Goal: Find specific page/section: Find specific page/section

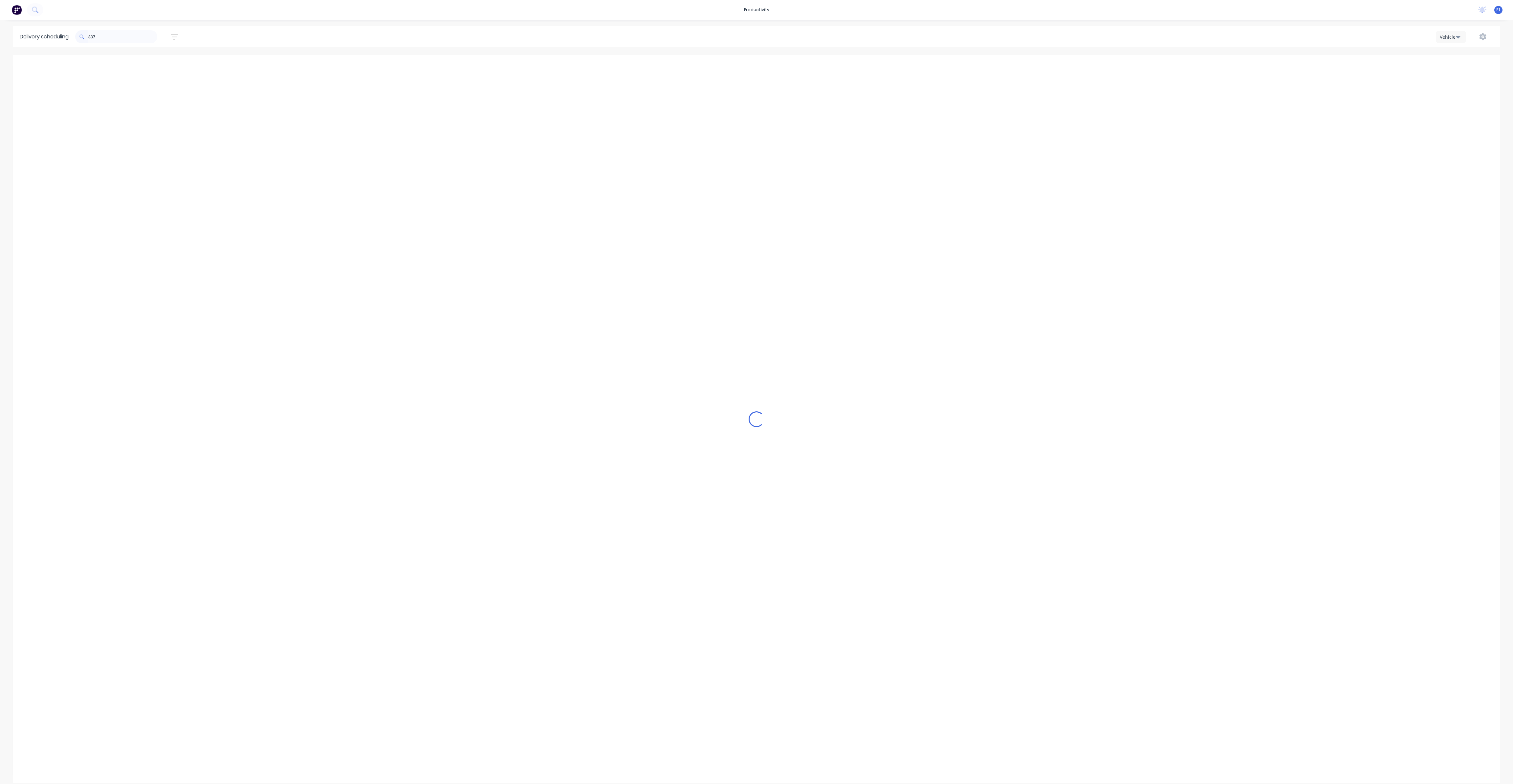
scroll to position [0, 0]
type input "8"
type input "\"
click at [114, 37] on input "\" at bounding box center [123, 37] width 69 height 13
click at [1308, 164] on span "4/[STREET_ADDRESS][PERSON_NAME] (STORE)" at bounding box center [1317, 164] width 63 height 4
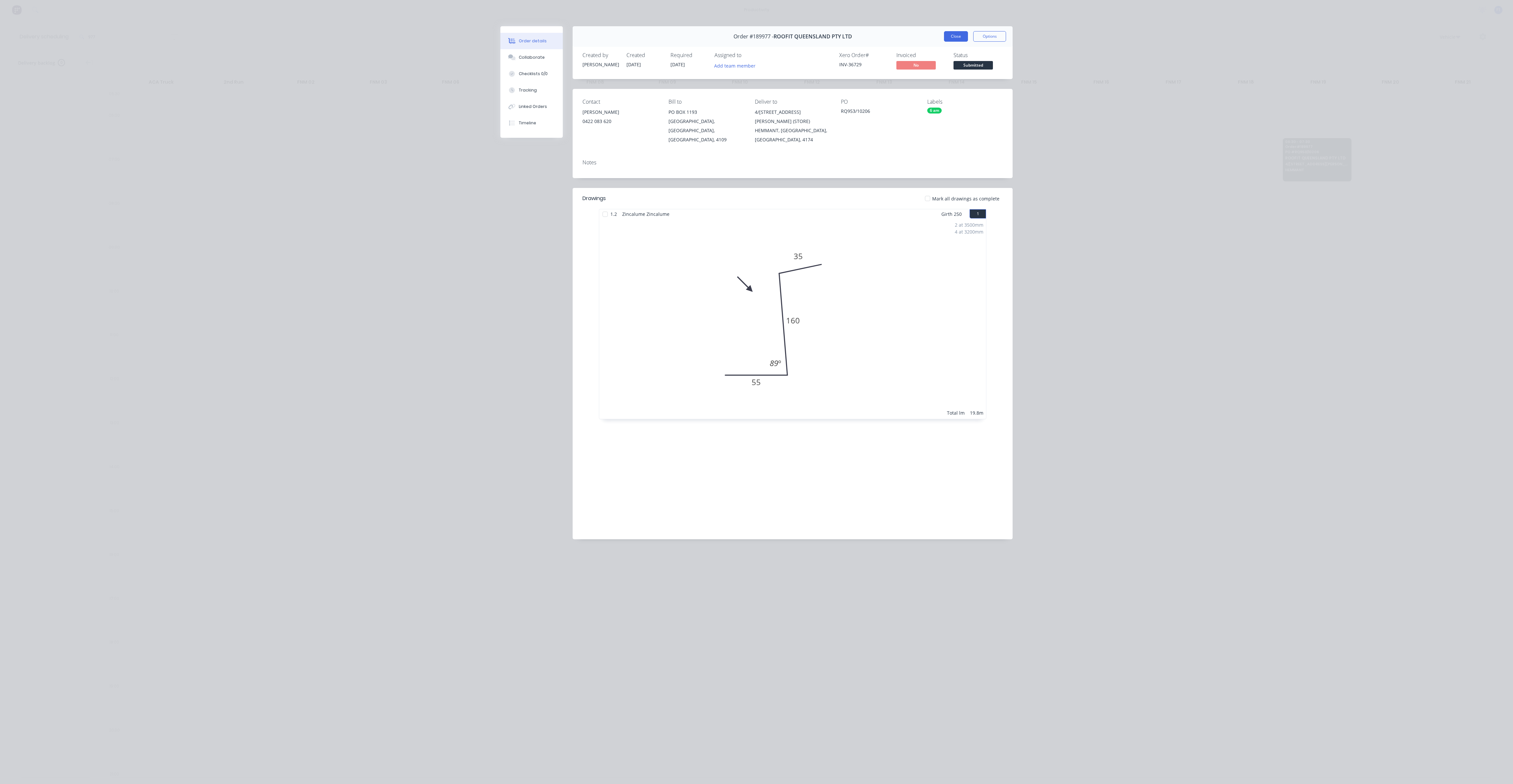
click at [957, 34] on button "Close" at bounding box center [956, 36] width 24 height 11
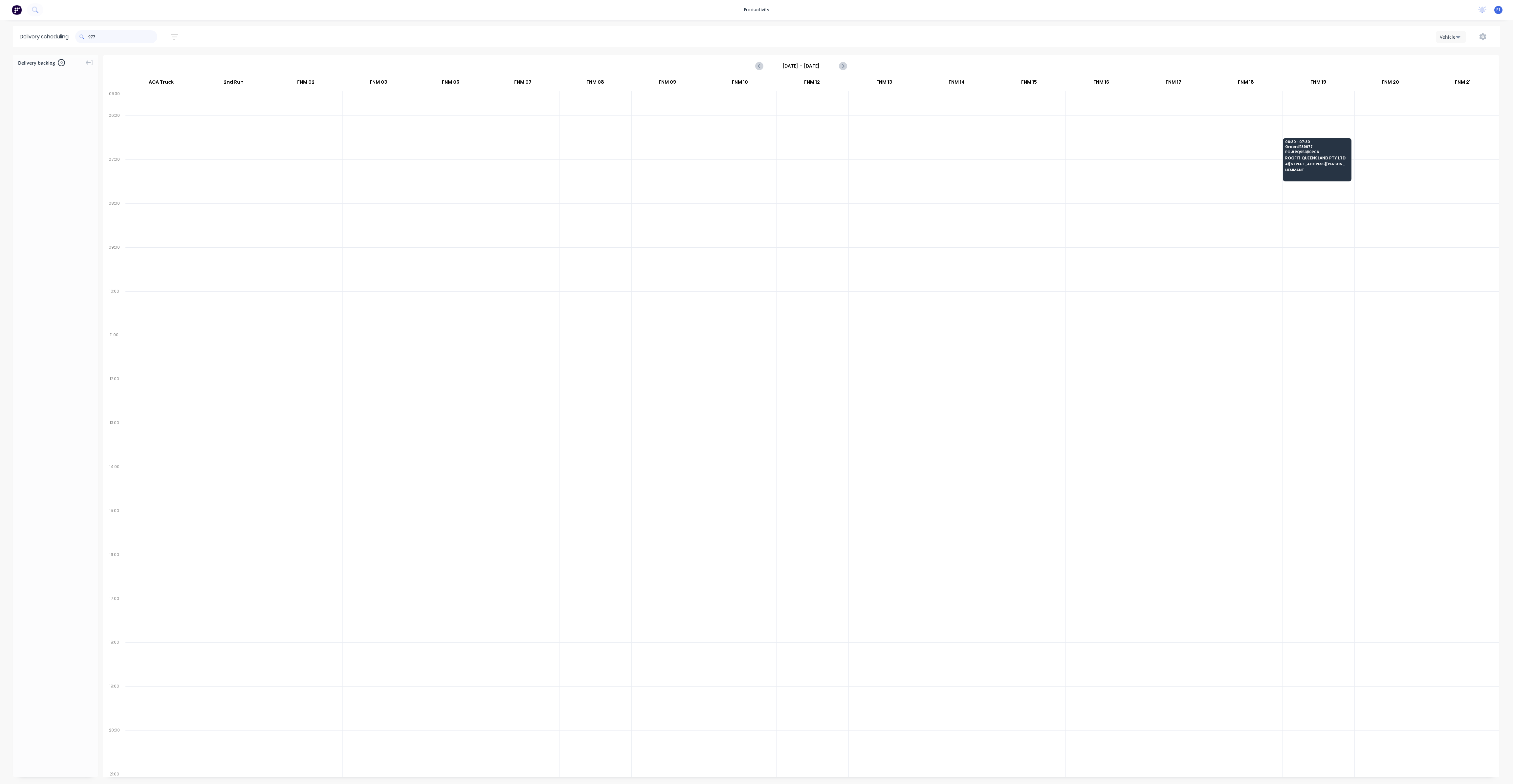
click at [111, 38] on input "977" at bounding box center [123, 37] width 69 height 13
type input "9"
click at [948, 348] on div "10:30 - 11:30 Order # 189830 PO # [PERSON_NAME] Sale (B) [STREET_ADDRESS]" at bounding box center [956, 332] width 68 height 37
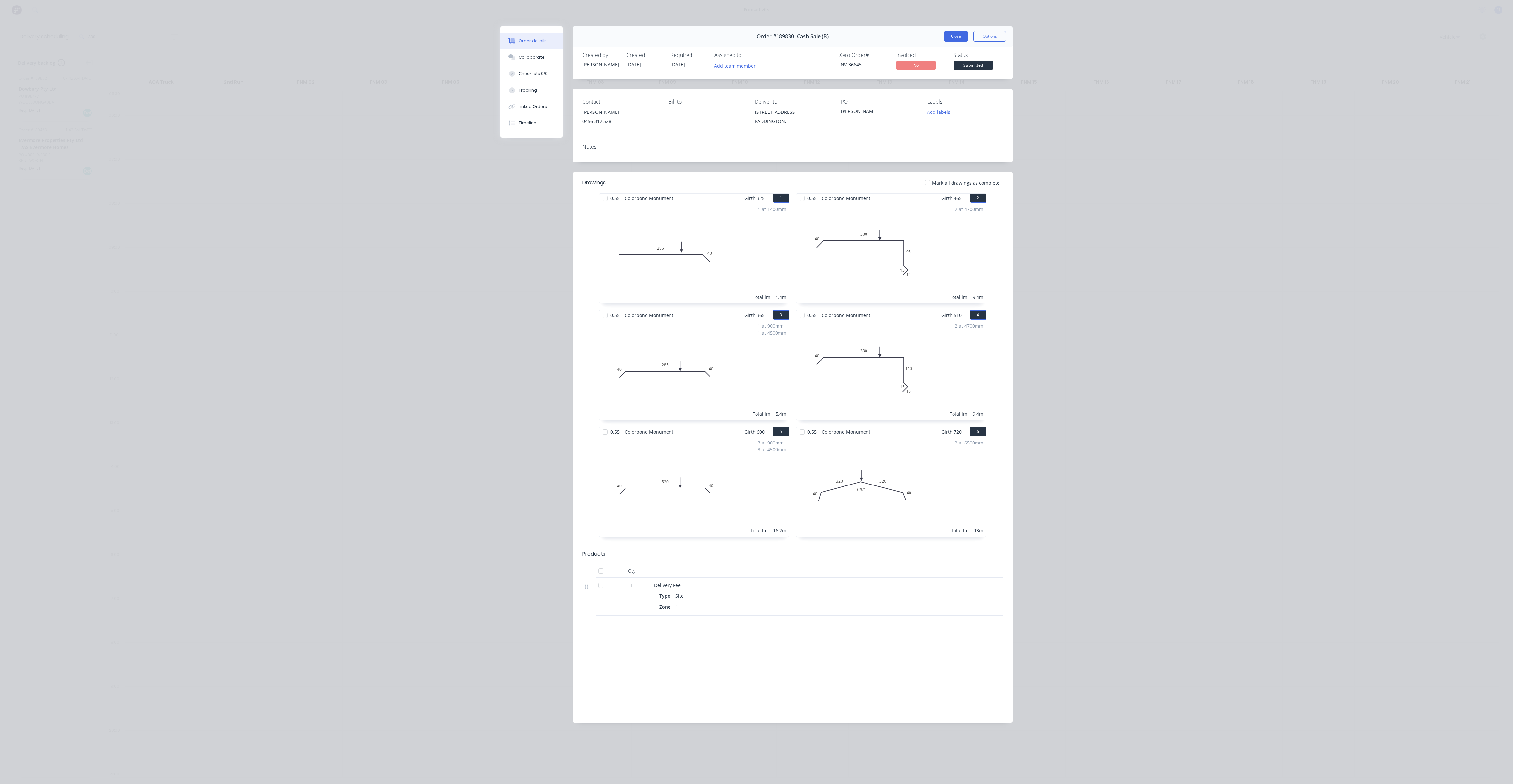
click at [953, 35] on button "Close" at bounding box center [956, 36] width 24 height 11
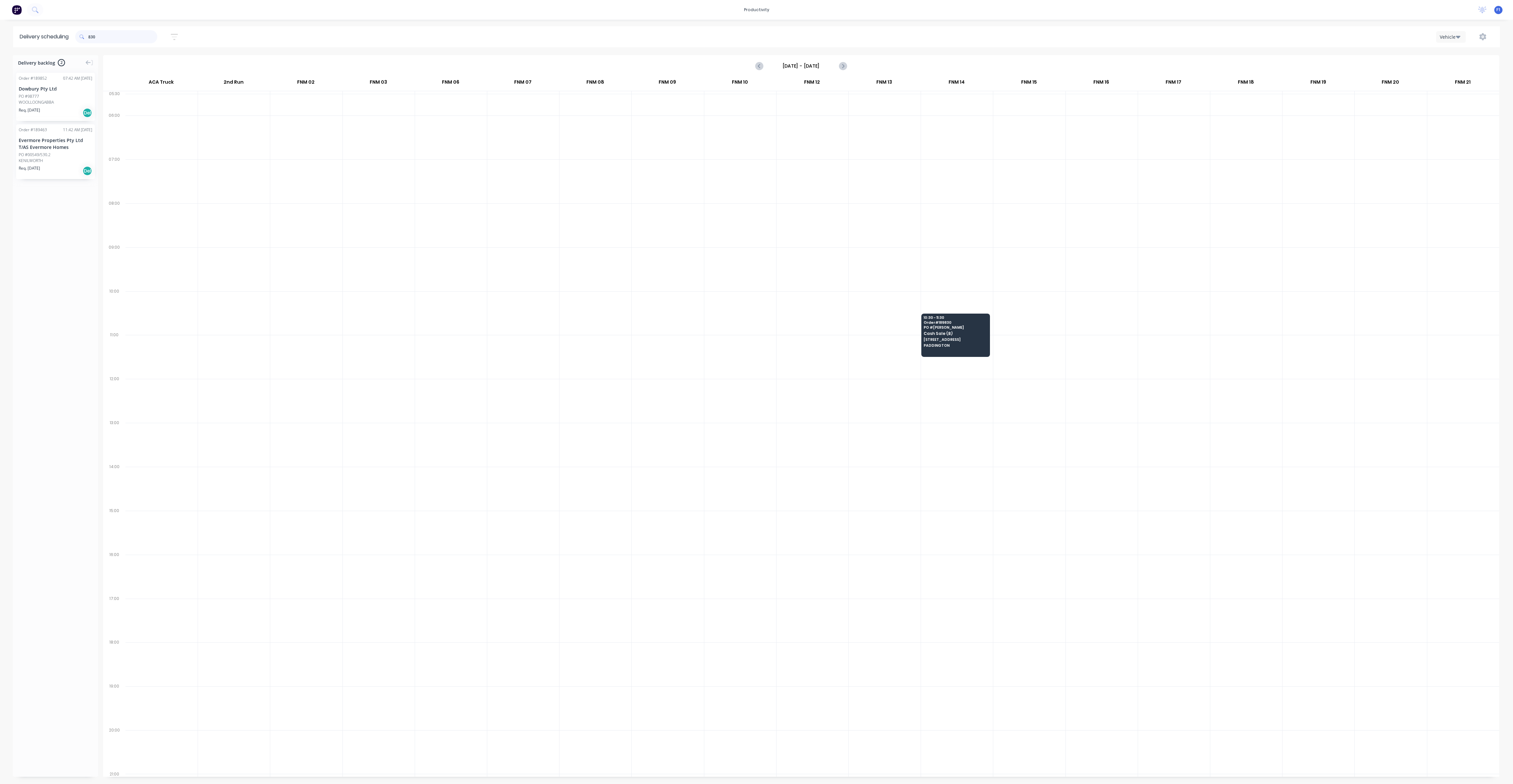
click at [103, 32] on input "830" at bounding box center [123, 37] width 69 height 13
type input "8"
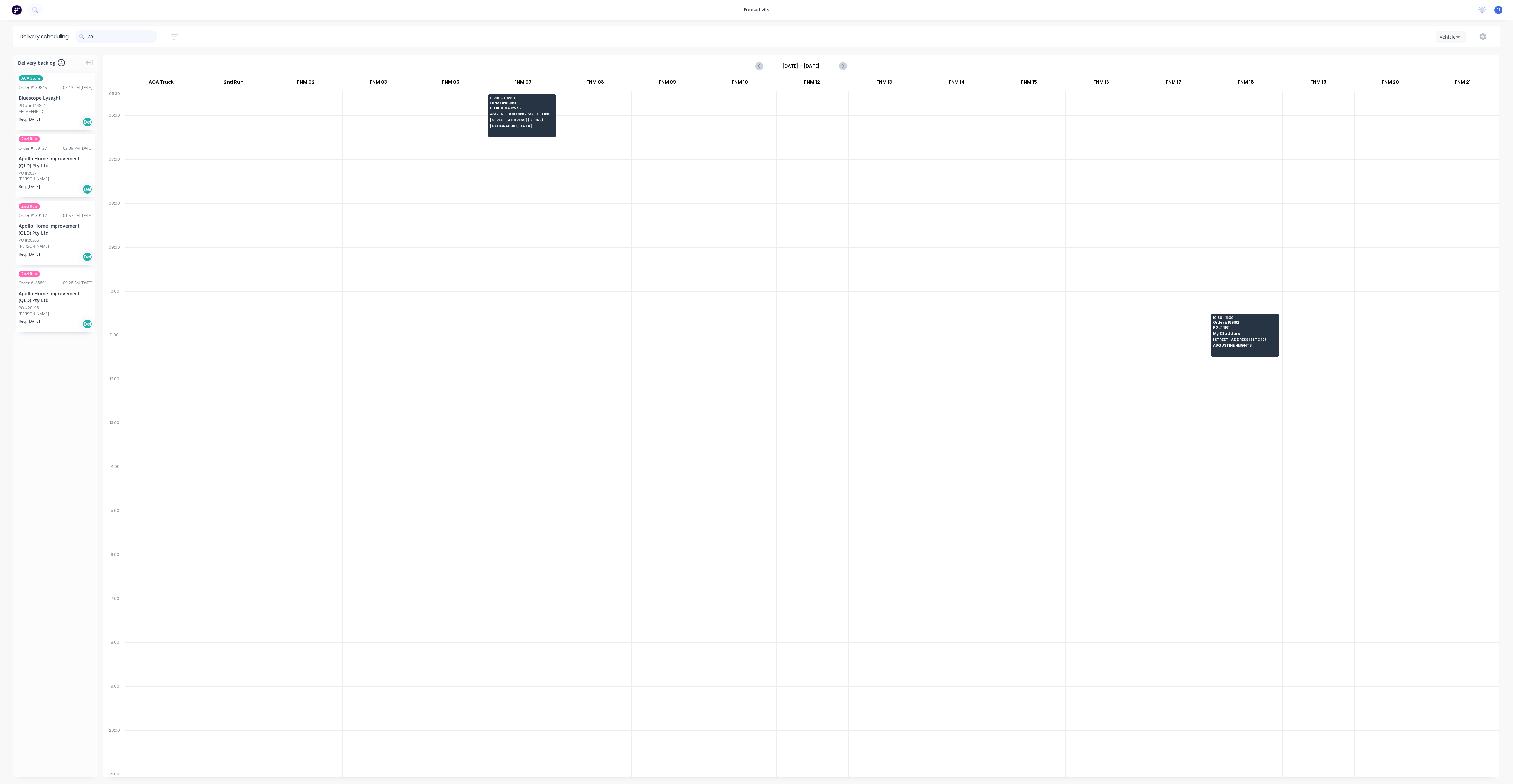
type input "8"
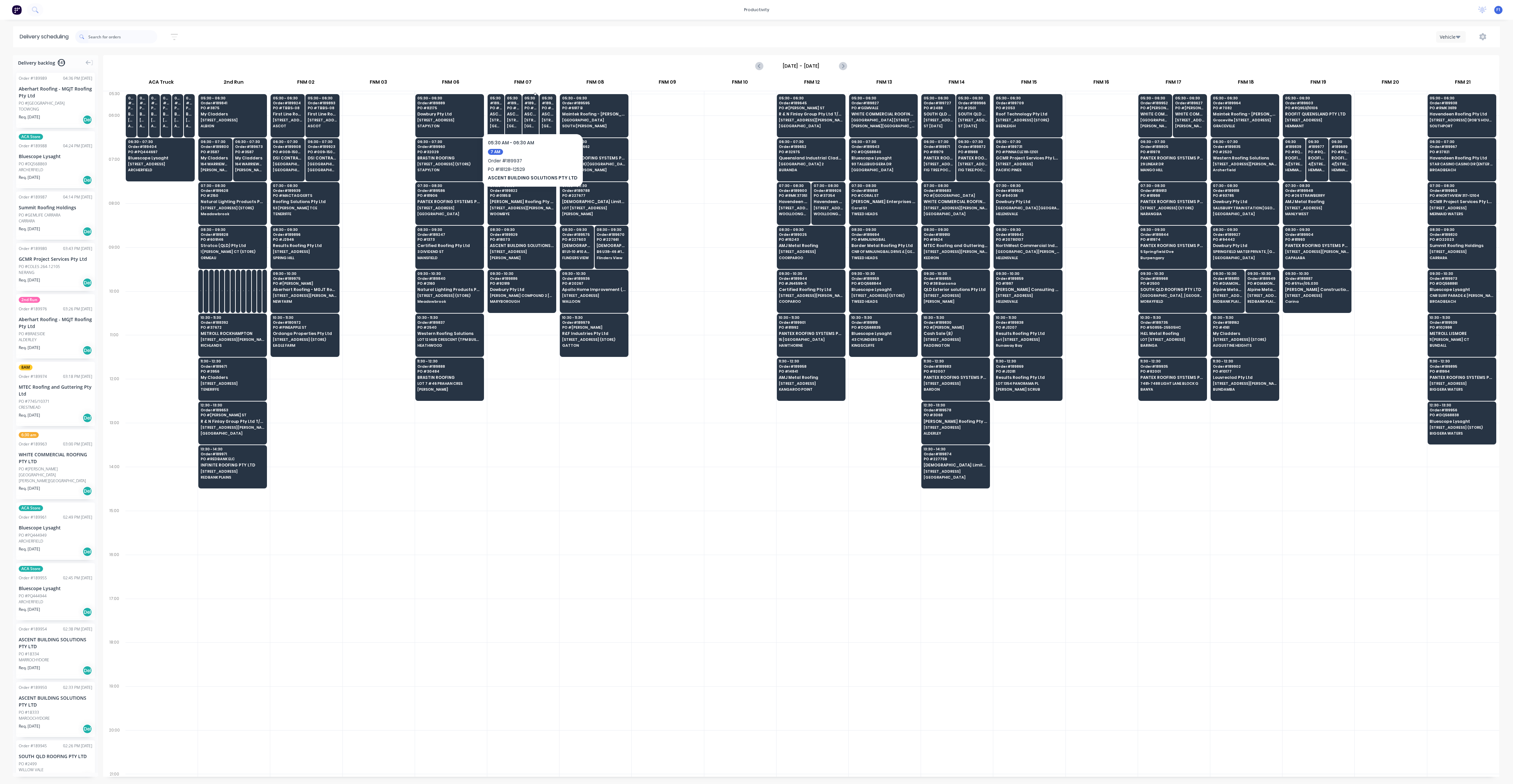
click at [531, 125] on span "[GEOGRAPHIC_DATA]" at bounding box center [530, 126] width 12 height 4
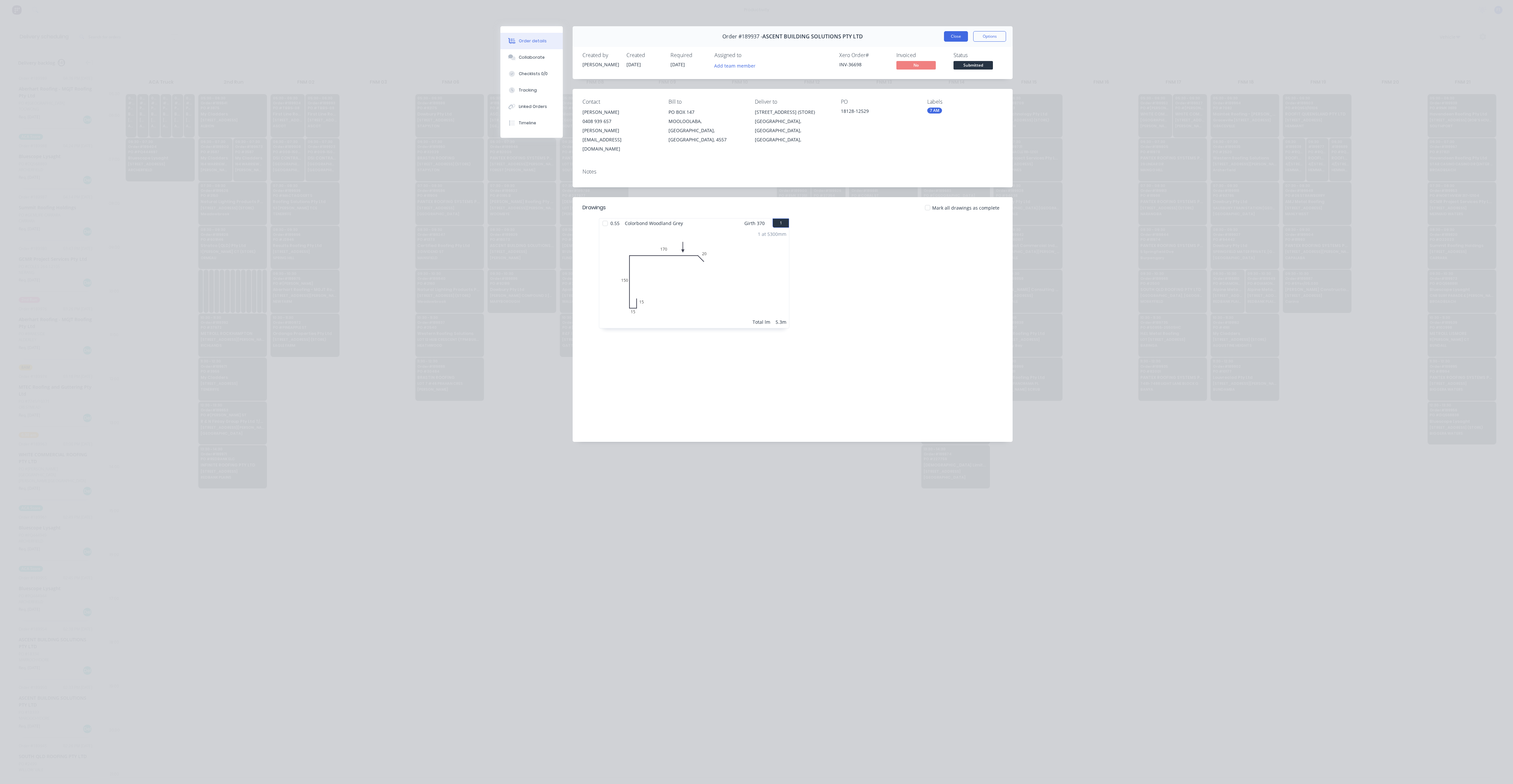
click at [953, 38] on button "Close" at bounding box center [956, 36] width 24 height 11
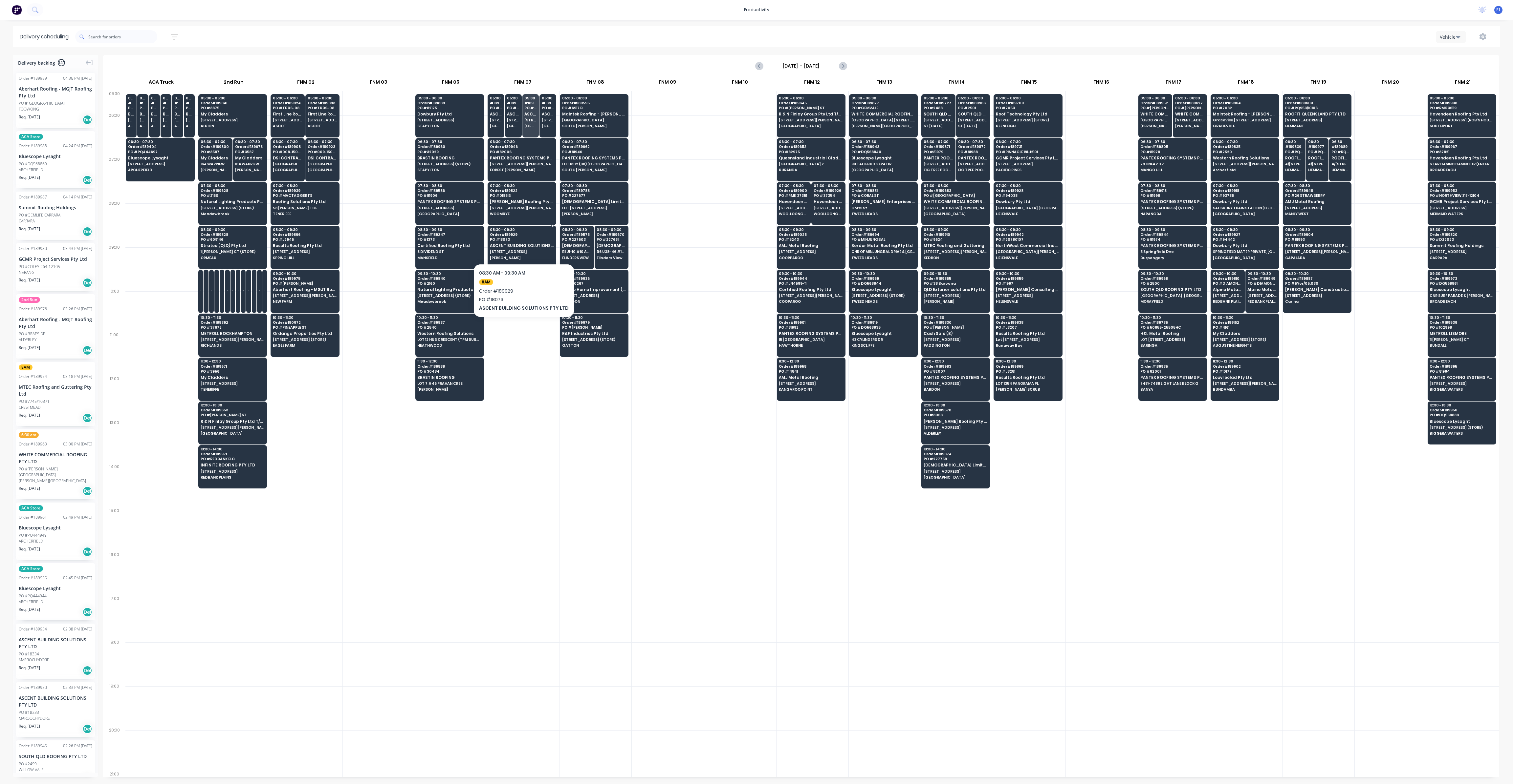
click at [519, 252] on span "[STREET_ADDRESS]" at bounding box center [521, 252] width 63 height 4
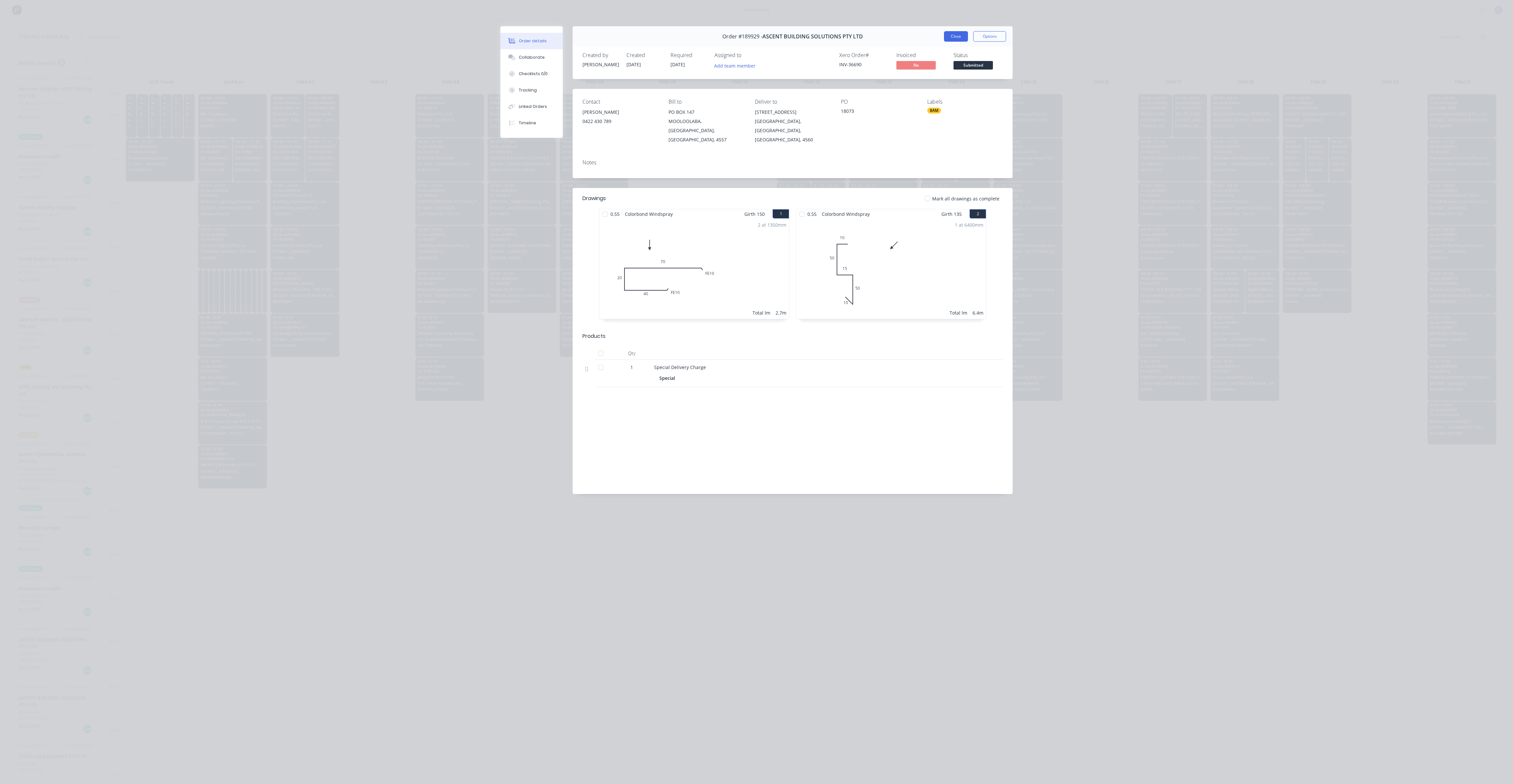
click at [956, 41] on button "Close" at bounding box center [956, 36] width 24 height 11
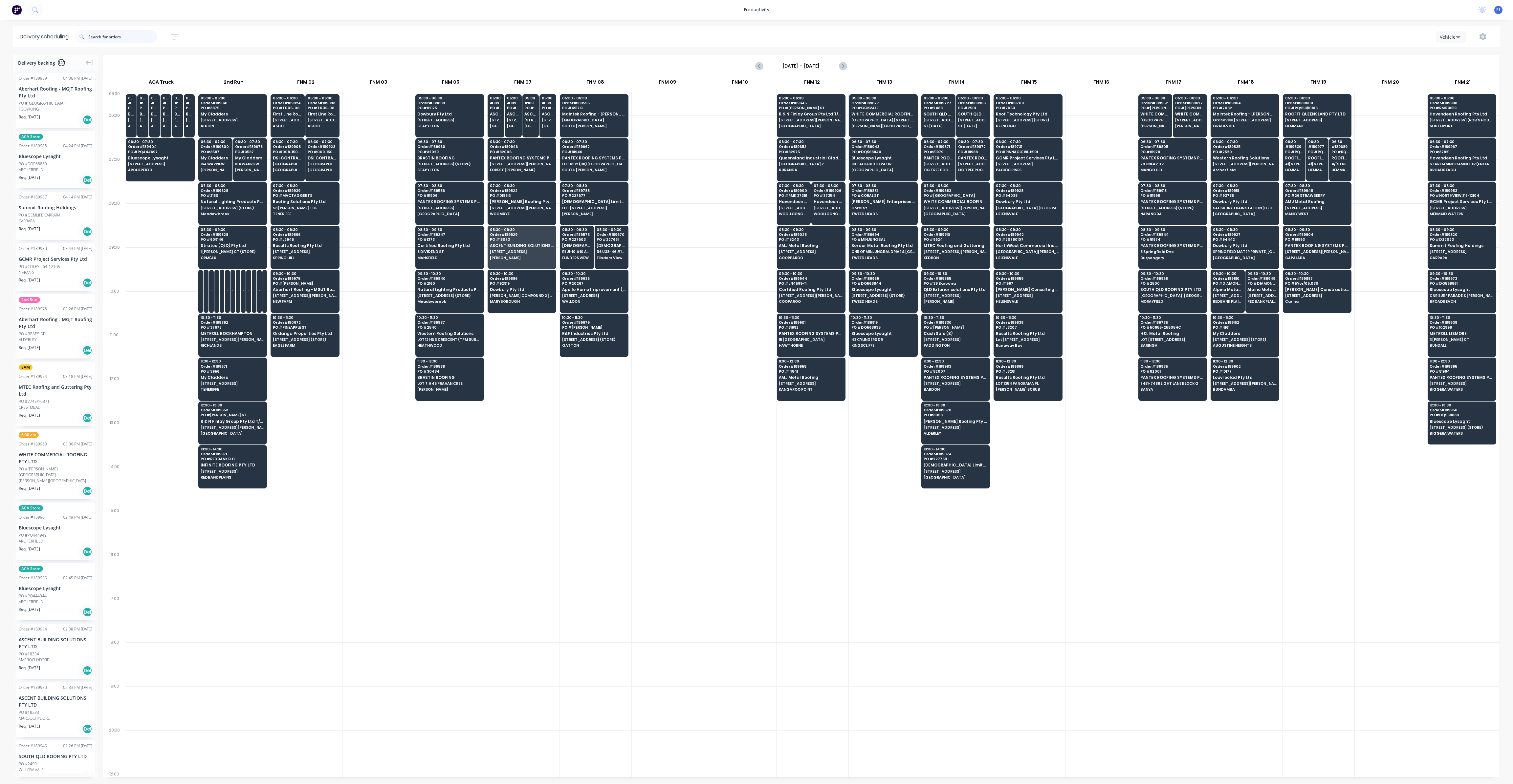
click at [123, 32] on input "text" at bounding box center [123, 37] width 69 height 13
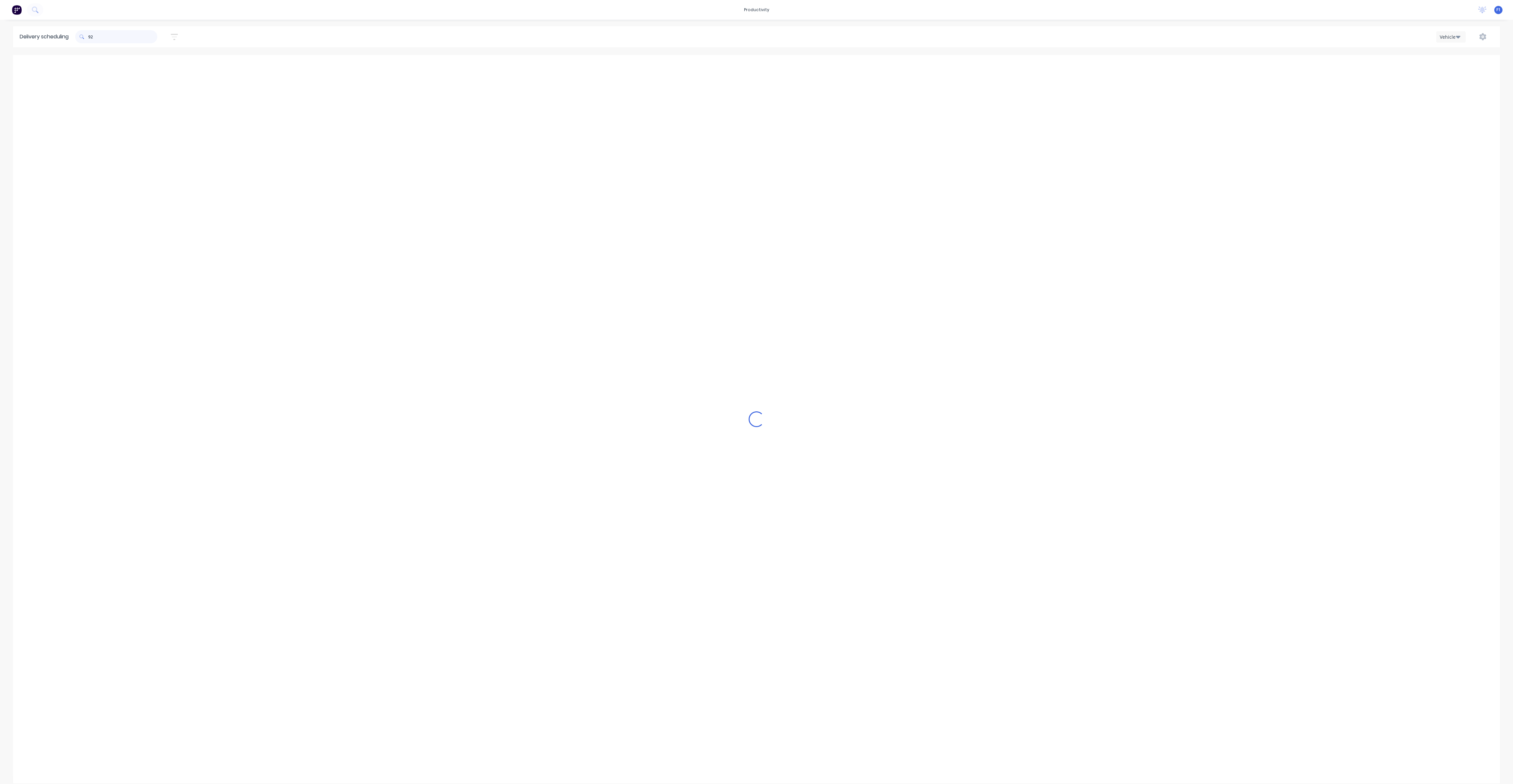
type input "9"
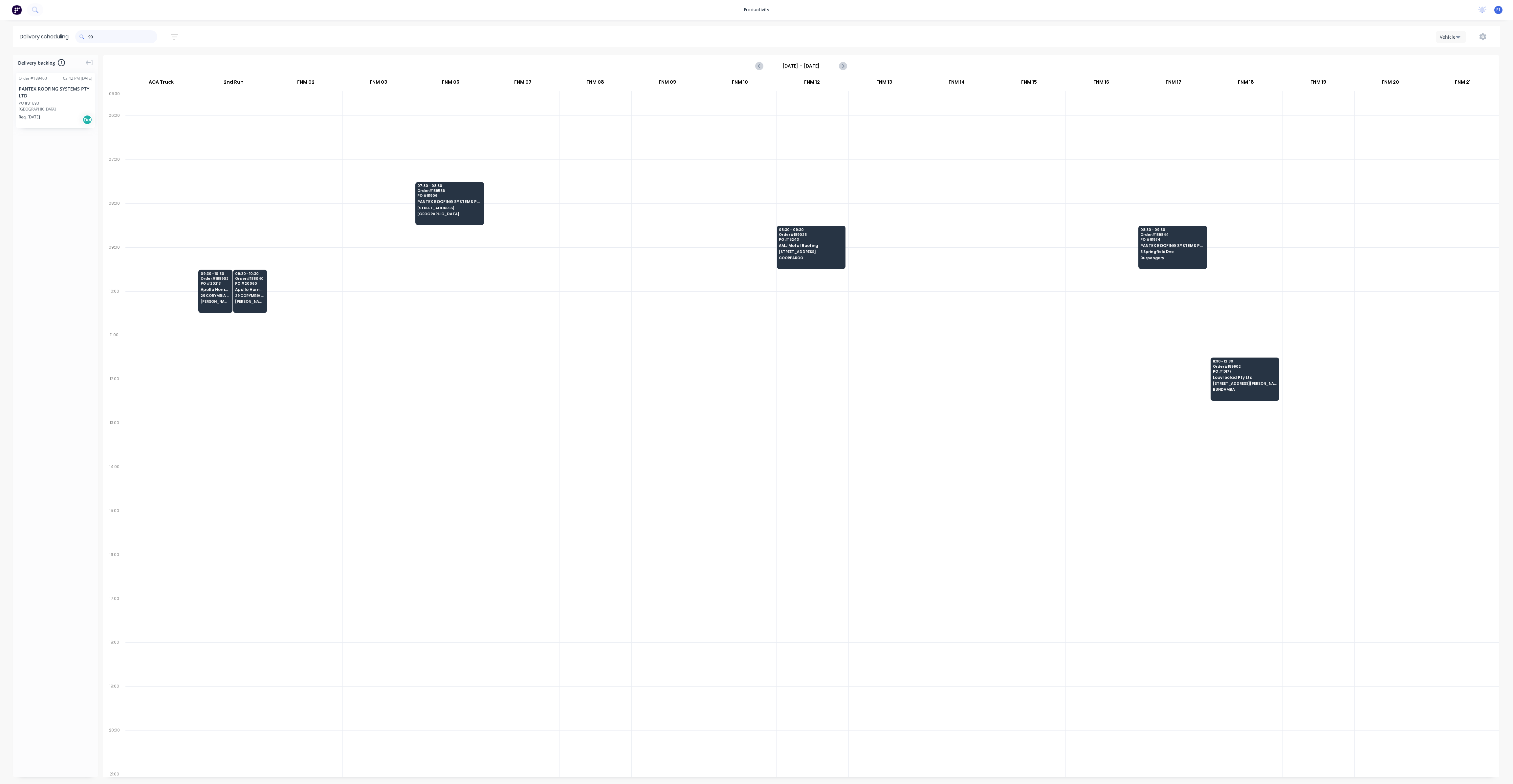
type input "9"
type input "938"
